Goal: Task Accomplishment & Management: Use online tool/utility

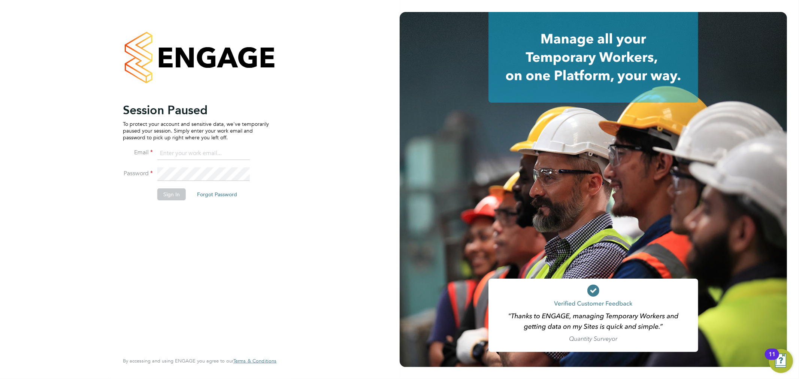
type input "[PERSON_NAME][EMAIL_ADDRESS][DOMAIN_NAME]"
click at [169, 197] on button "Sign In" at bounding box center [171, 194] width 28 height 12
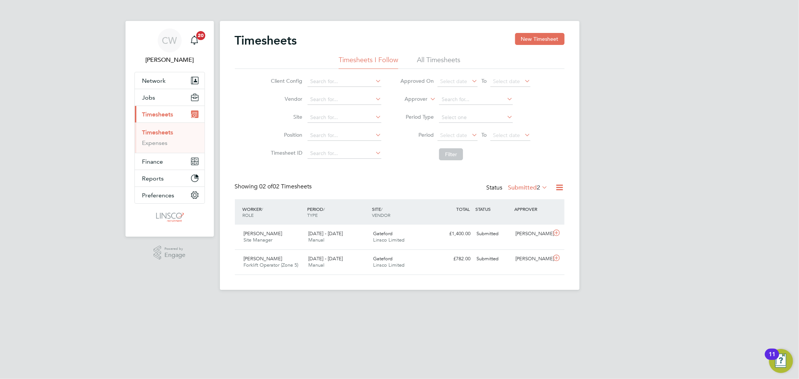
scroll to position [19, 65]
